Goal: Navigation & Orientation: Go to known website

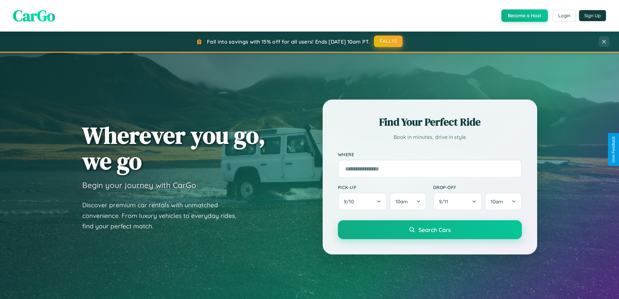
click at [389, 41] on button "FALL15" at bounding box center [388, 41] width 29 height 12
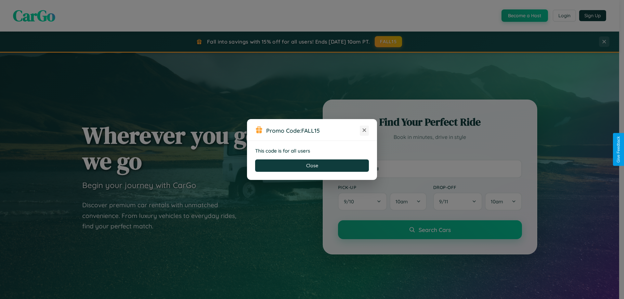
click at [364, 130] on icon at bounding box center [364, 130] width 7 height 7
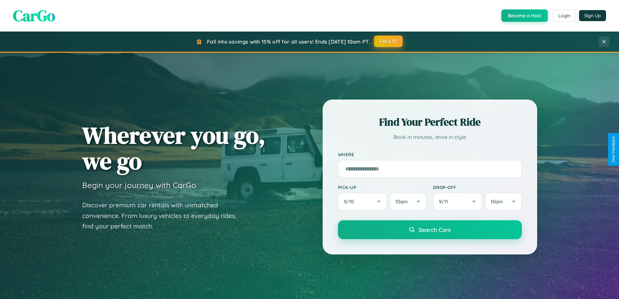
click at [389, 42] on button "FALL15" at bounding box center [388, 41] width 29 height 12
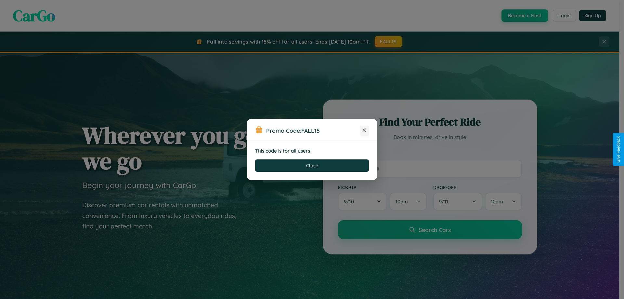
click at [364, 130] on icon at bounding box center [364, 130] width 7 height 7
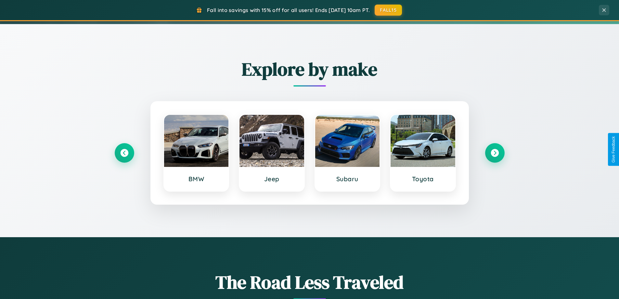
scroll to position [280, 0]
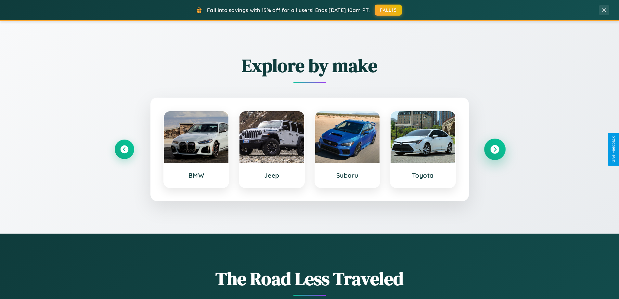
click at [495, 149] on icon at bounding box center [495, 149] width 9 height 9
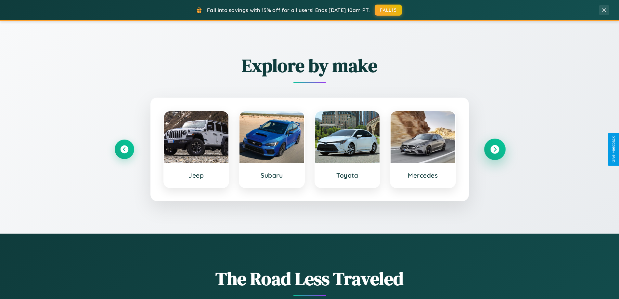
click at [495, 149] on icon at bounding box center [495, 149] width 9 height 9
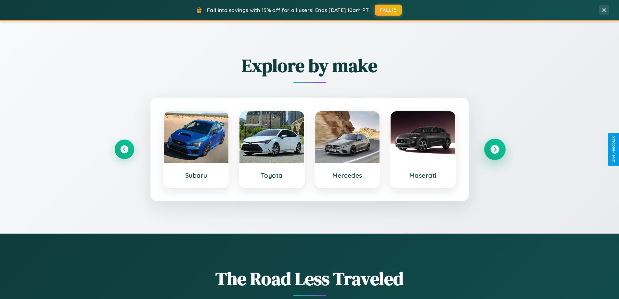
click at [495, 149] on icon at bounding box center [495, 149] width 9 height 9
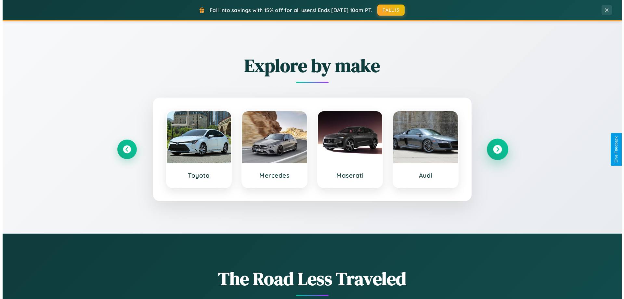
scroll to position [0, 0]
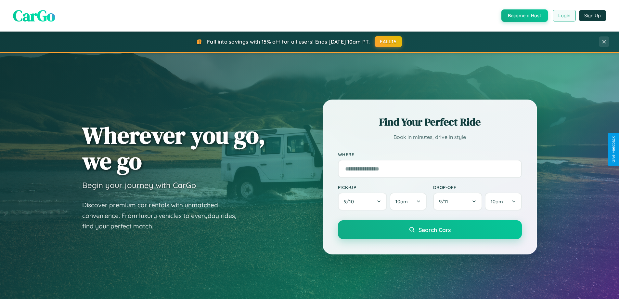
click at [564, 16] on button "Login" at bounding box center [564, 16] width 23 height 12
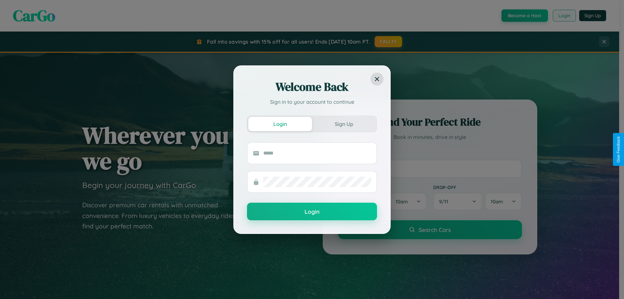
scroll to position [1045, 0]
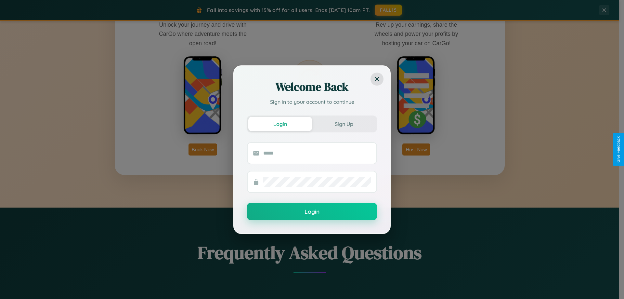
click at [203, 149] on div "Welcome Back Sign in to your account to continue Login Sign Up Login" at bounding box center [312, 149] width 624 height 299
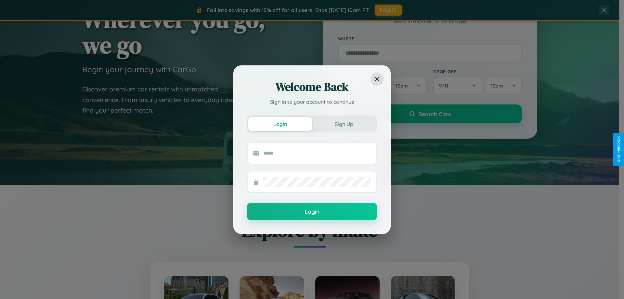
scroll to position [19, 0]
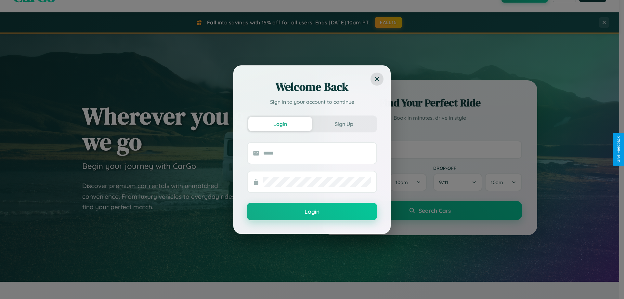
click at [430, 149] on div "Welcome Back Sign in to your account to continue Login Sign Up Login" at bounding box center [312, 149] width 624 height 299
